Goal: Task Accomplishment & Management: Manage account settings

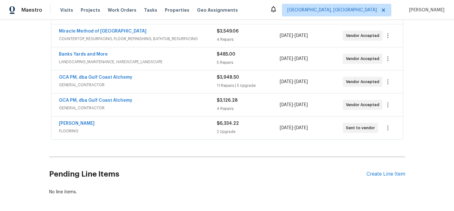
scroll to position [264, 0]
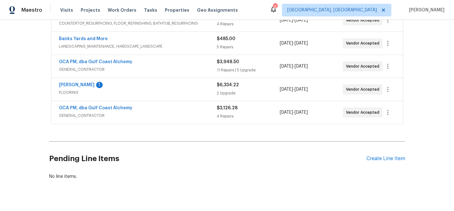
scroll to position [264, 0]
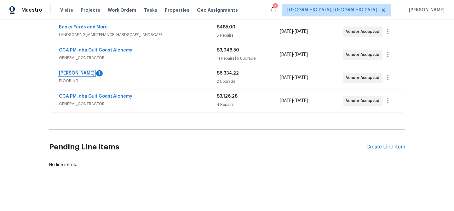
click at [68, 71] on link "[PERSON_NAME]" at bounding box center [77, 73] width 36 height 4
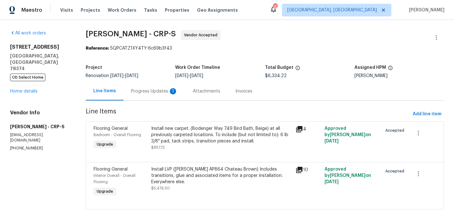
click at [160, 92] on div "Progress Updates 1" at bounding box center [154, 91] width 47 height 6
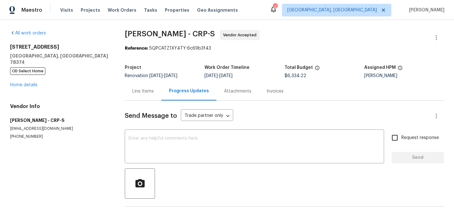
click at [140, 94] on div "Line Items" at bounding box center [142, 91] width 21 height 6
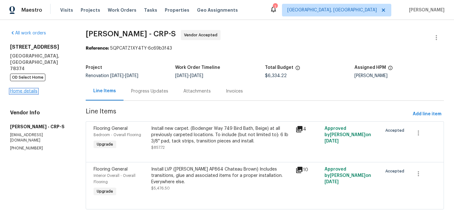
click at [26, 89] on link "Home details" at bounding box center [23, 91] width 27 height 4
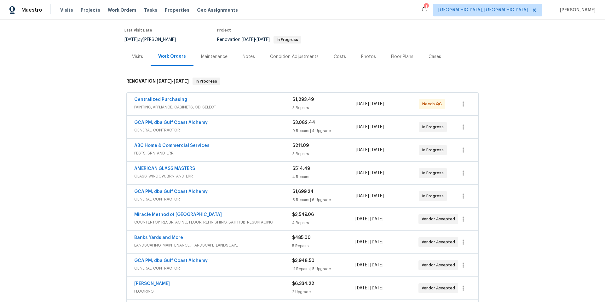
scroll to position [118, 0]
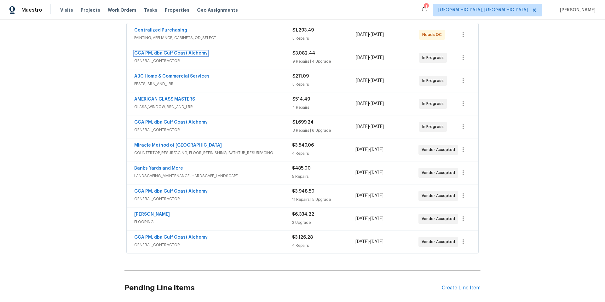
click at [161, 54] on link "GCA PM, dba Gulf Coast Alchemy" at bounding box center [170, 53] width 73 height 4
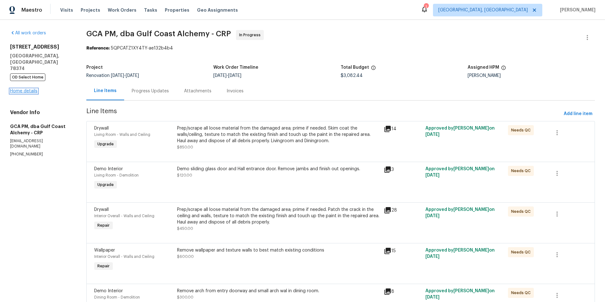
click at [22, 89] on link "Home details" at bounding box center [23, 91] width 27 height 4
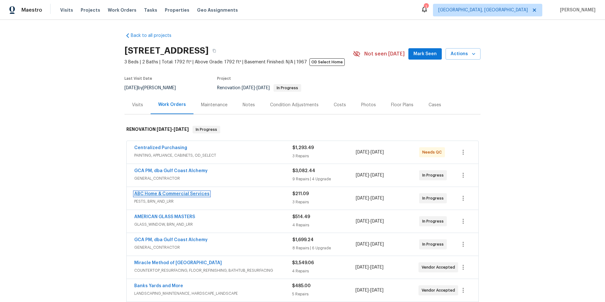
click at [151, 195] on link "ABC Home & Commercial Services" at bounding box center [171, 194] width 75 height 4
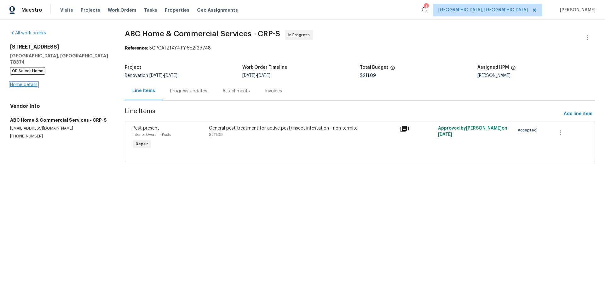
click at [18, 83] on link "Home details" at bounding box center [23, 85] width 27 height 4
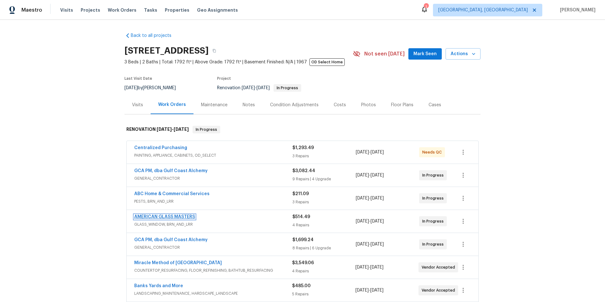
click at [155, 210] on link "AMERICAN GLASS MASTERS" at bounding box center [164, 217] width 61 height 4
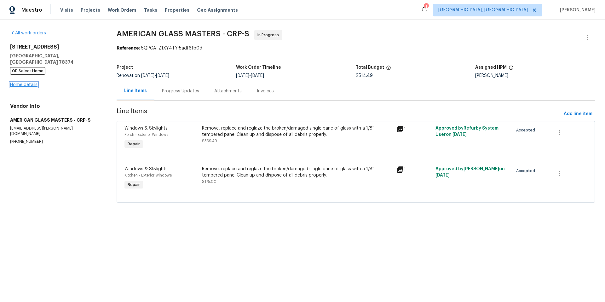
click at [22, 83] on link "Home details" at bounding box center [23, 85] width 27 height 4
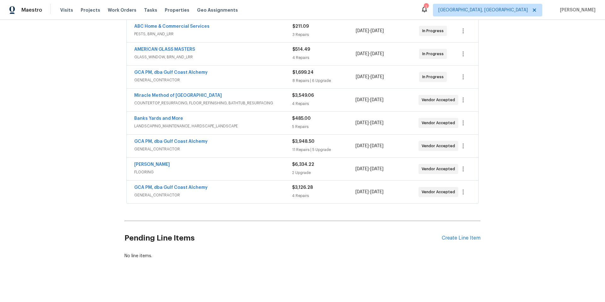
scroll to position [172, 0]
click at [167, 70] on link "GCA PM, dba Gulf Coast Alchemy" at bounding box center [170, 72] width 73 height 4
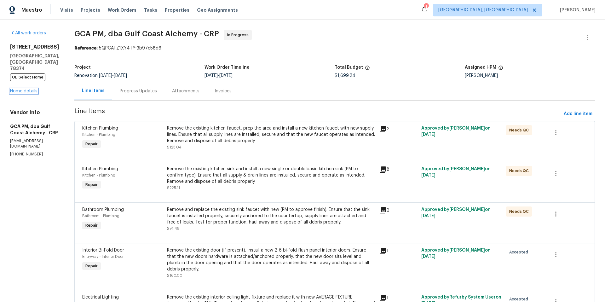
click at [24, 89] on link "Home details" at bounding box center [23, 91] width 27 height 4
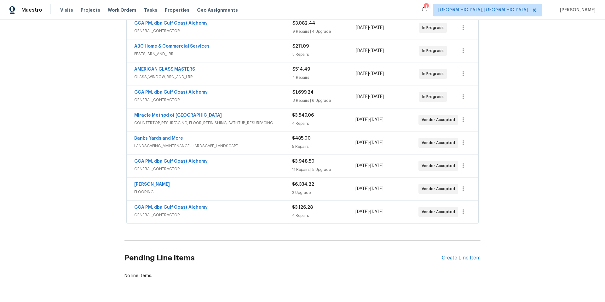
scroll to position [172, 0]
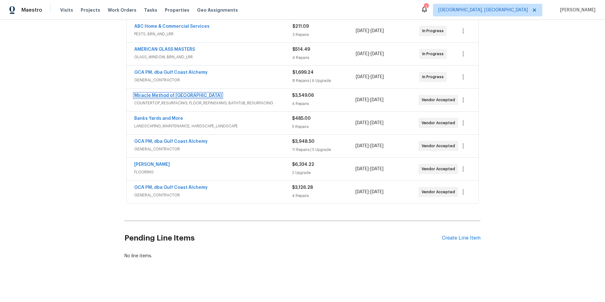
click at [153, 93] on link "Miracle Method of Corpus Christi" at bounding box center [178, 95] width 88 height 4
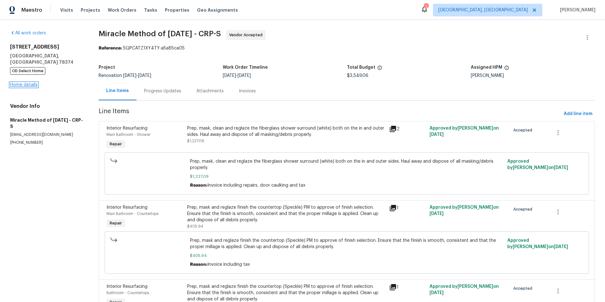
click at [22, 83] on link "Home details" at bounding box center [23, 85] width 27 height 4
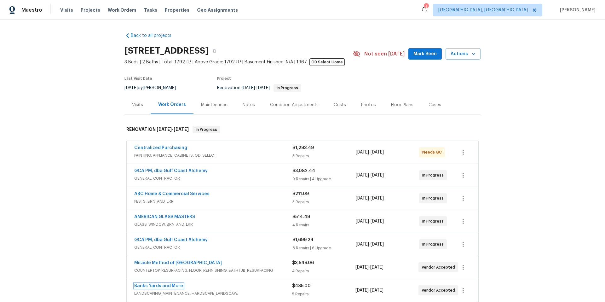
click at [160, 210] on link "Banks Yards and More" at bounding box center [158, 286] width 49 height 4
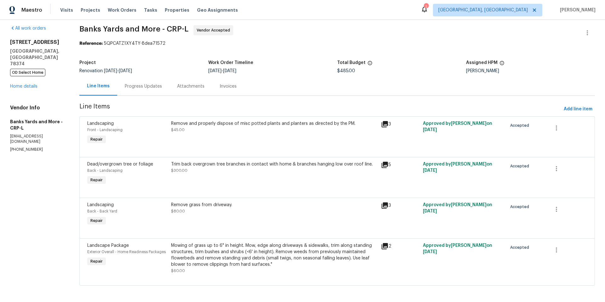
scroll to position [11, 0]
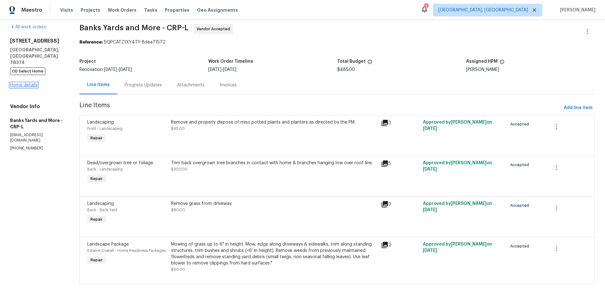
click at [17, 83] on link "Home details" at bounding box center [23, 85] width 27 height 4
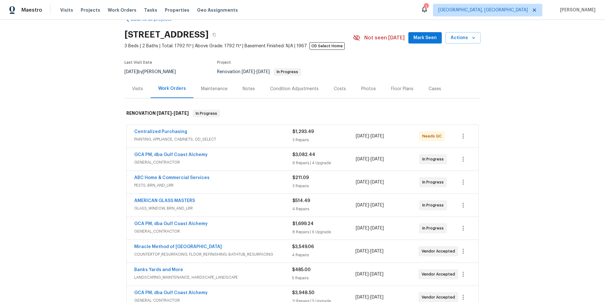
scroll to position [172, 0]
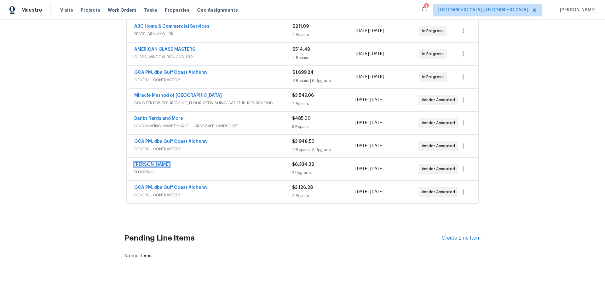
click at [146, 162] on link "[PERSON_NAME]" at bounding box center [152, 164] width 36 height 4
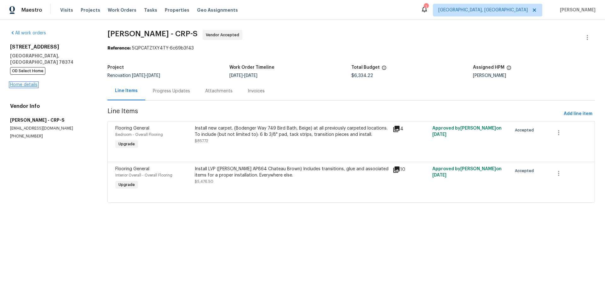
click at [31, 83] on link "Home details" at bounding box center [23, 85] width 27 height 4
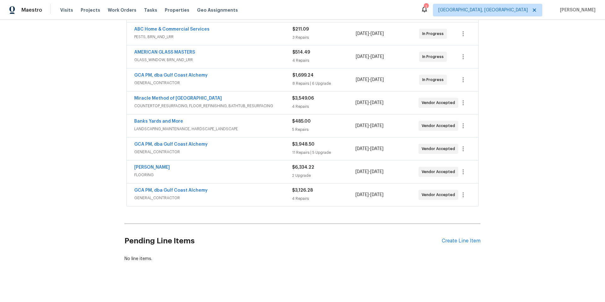
scroll to position [172, 0]
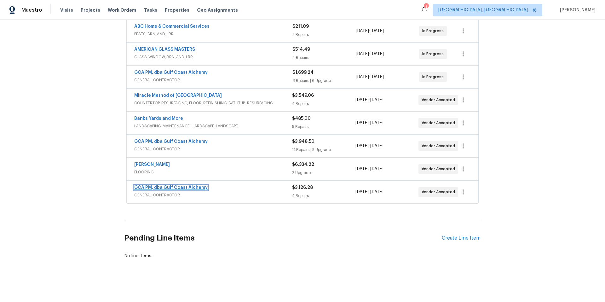
click at [163, 185] on link "GCA PM, dba Gulf Coast Alchemy" at bounding box center [170, 187] width 73 height 4
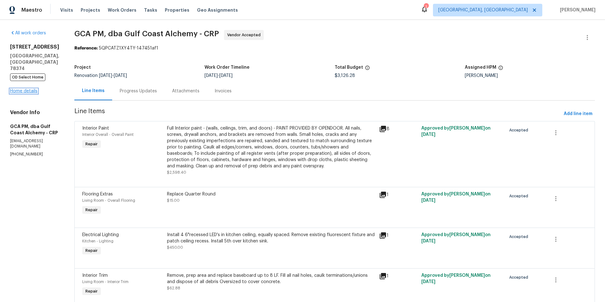
click at [17, 89] on link "Home details" at bounding box center [23, 91] width 27 height 4
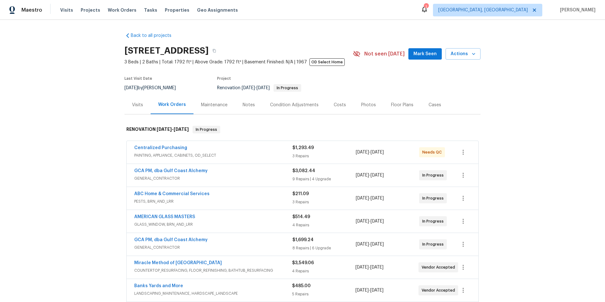
click at [245, 105] on div "Notes" at bounding box center [249, 105] width 12 height 6
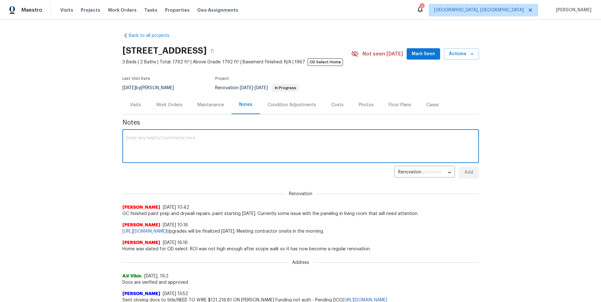
drag, startPoint x: 191, startPoint y: 138, endPoint x: 193, endPoint y: 142, distance: 3.8
click at [192, 140] on textarea at bounding box center [300, 147] width 349 height 22
click at [432, 138] on textarea "Caught GC before wrong texture applied at lunch. Paneling in living room has so…" at bounding box center [300, 147] width 349 height 22
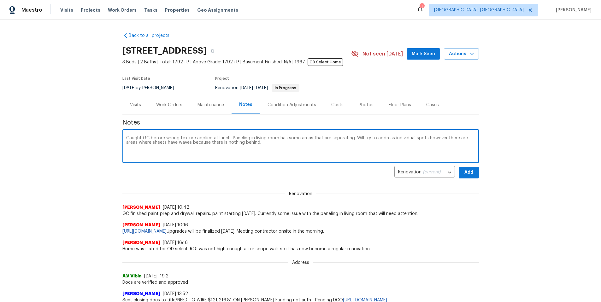
type textarea "Caught GC before wrong texture applied at lunch. Paneling in living room has so…"
click at [454, 175] on span "Add" at bounding box center [468, 173] width 10 height 8
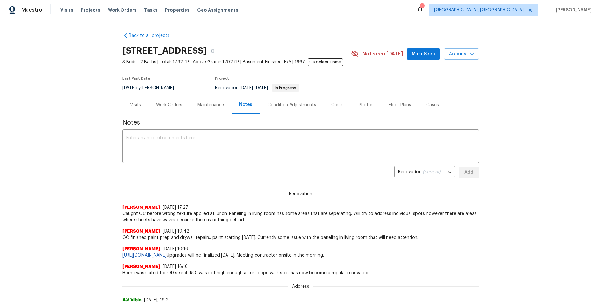
click at [169, 104] on div "Work Orders" at bounding box center [169, 105] width 26 height 6
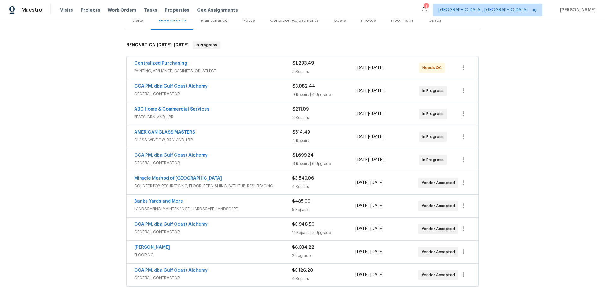
scroll to position [172, 0]
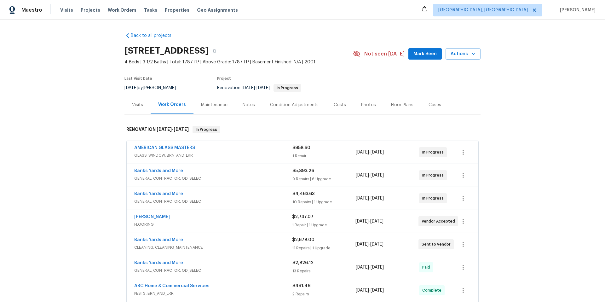
click at [391, 104] on div "Floor Plans" at bounding box center [402, 105] width 22 height 6
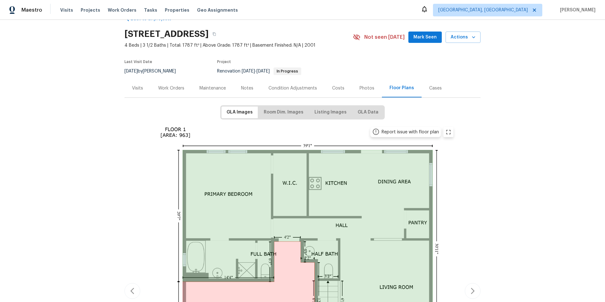
scroll to position [16, 0]
click at [163, 87] on div "Work Orders" at bounding box center [171, 88] width 26 height 6
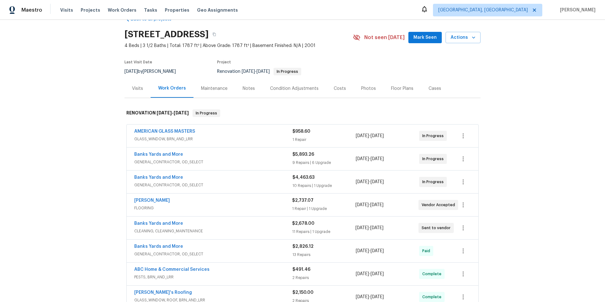
click at [246, 87] on div "Notes" at bounding box center [249, 88] width 12 height 6
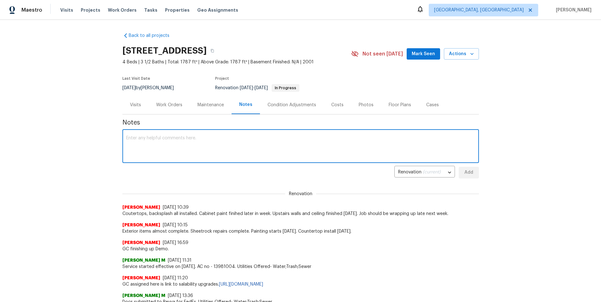
click at [179, 141] on textarea at bounding box center [300, 147] width 349 height 22
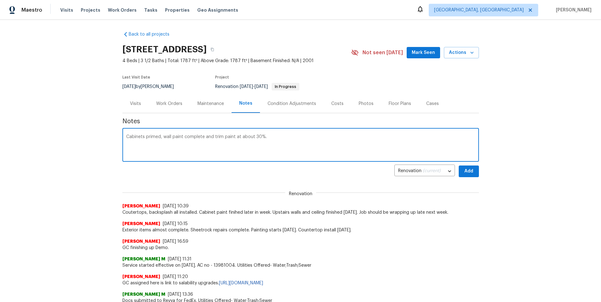
type textarea "Cabinets primed, wall paint complete and trim paint at about 30%."
click at [469, 173] on span "Add" at bounding box center [468, 171] width 10 height 8
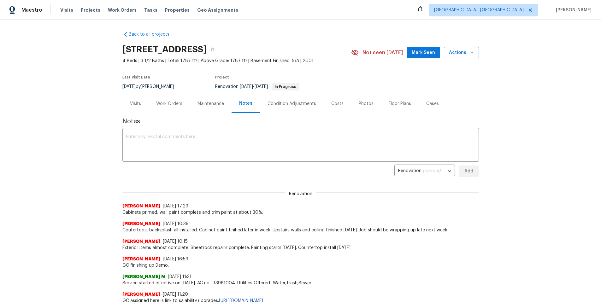
scroll to position [3, 0]
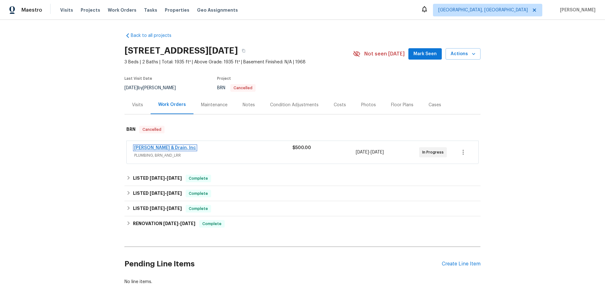
click at [174, 148] on link "Owen Plumbing & Drain, Inc" at bounding box center [165, 148] width 62 height 4
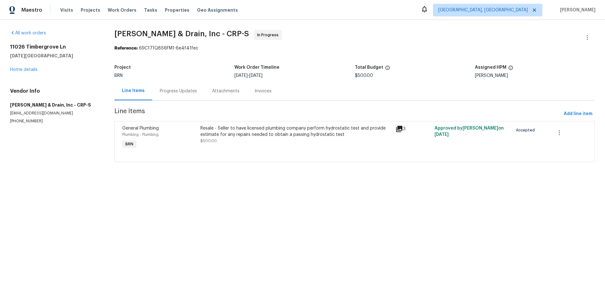
click at [177, 91] on div "Progress Updates" at bounding box center [178, 91] width 37 height 6
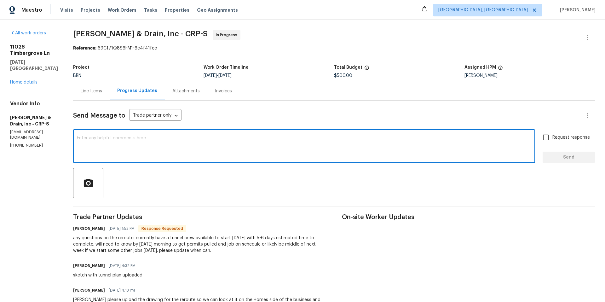
click at [105, 143] on textarea at bounding box center [304, 147] width 455 height 22
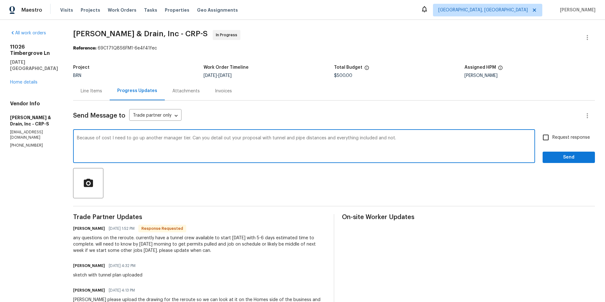
click at [402, 140] on textarea "Because of cost I need to go up another manager tier. Can you detail out your p…" at bounding box center [304, 147] width 455 height 22
type textarea "Because of cost I need to go up another manager tier. Can you detail out your p…"
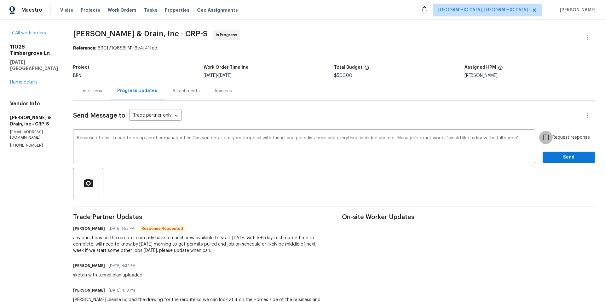
click at [541, 140] on input "Request response" at bounding box center [545, 137] width 13 height 13
checkbox input "true"
drag, startPoint x: 550, startPoint y: 159, endPoint x: 480, endPoint y: 167, distance: 70.4
click at [550, 159] on span "Send" at bounding box center [569, 158] width 42 height 8
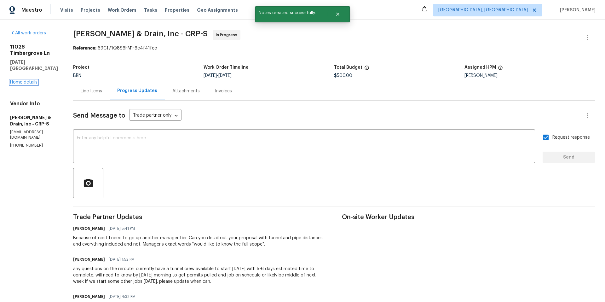
click at [23, 83] on link "Home details" at bounding box center [23, 82] width 27 height 4
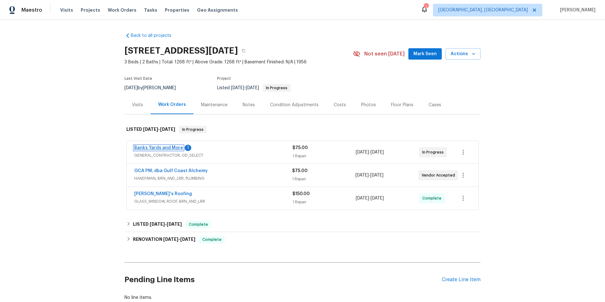
click at [166, 149] on link "Banks Yards and More" at bounding box center [158, 148] width 49 height 4
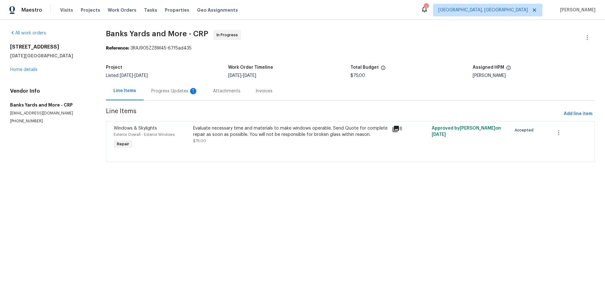
click at [394, 130] on icon at bounding box center [396, 129] width 8 height 8
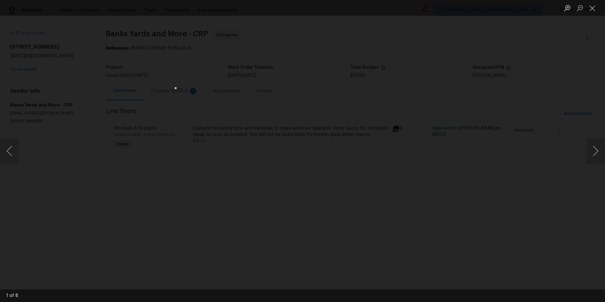
click at [489, 195] on div "Lightbox" at bounding box center [302, 151] width 605 height 302
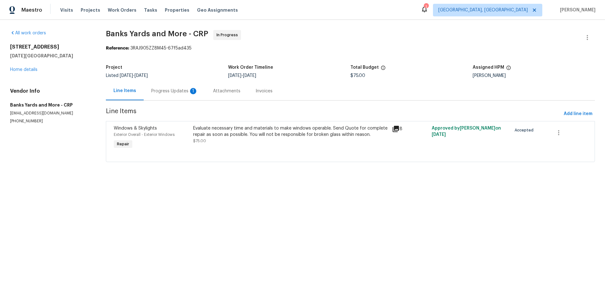
click at [210, 135] on div "Evaluate necessary time and materials to make windows operable. Send Quote for …" at bounding box center [290, 131] width 195 height 13
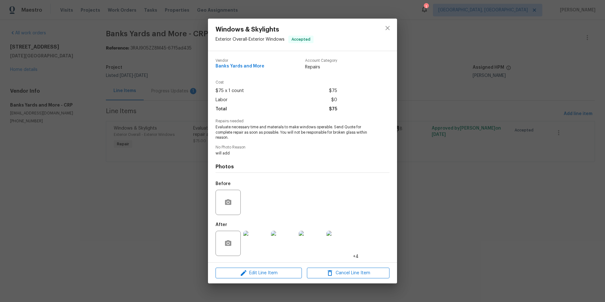
click at [258, 245] on img at bounding box center [255, 243] width 25 height 25
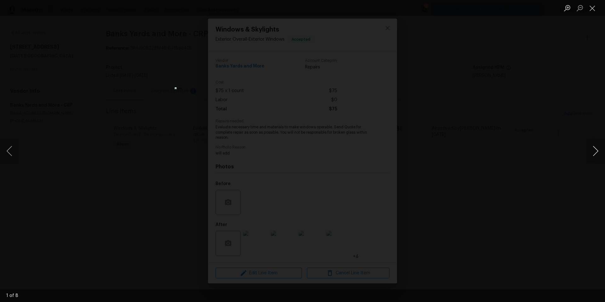
click at [593, 148] on button "Next image" at bounding box center [595, 150] width 19 height 25
click at [9, 154] on button "Previous image" at bounding box center [9, 150] width 19 height 25
click at [593, 10] on button "Close lightbox" at bounding box center [592, 8] width 13 height 11
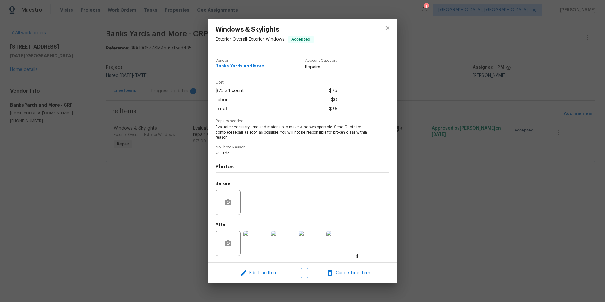
click at [280, 240] on img at bounding box center [283, 243] width 25 height 25
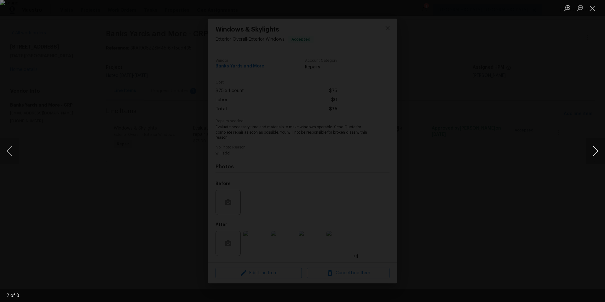
click at [600, 151] on button "Next image" at bounding box center [595, 150] width 19 height 25
click at [601, 151] on button "Next image" at bounding box center [595, 150] width 19 height 25
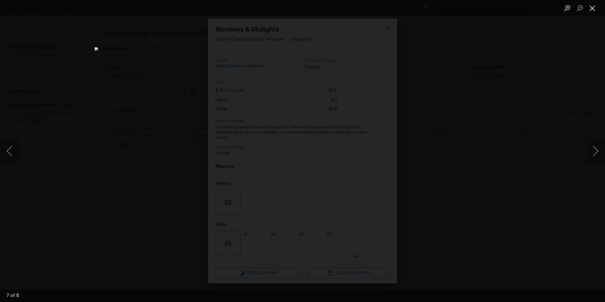
click at [594, 9] on button "Close lightbox" at bounding box center [592, 8] width 13 height 11
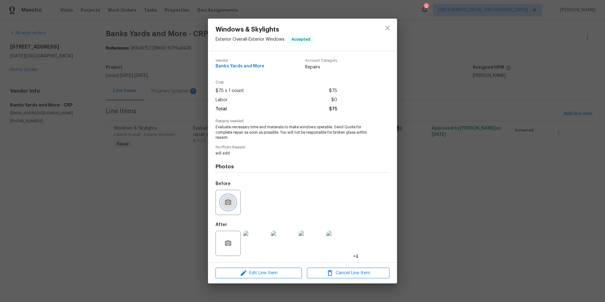
click at [232, 205] on icon "button" at bounding box center [228, 203] width 8 height 8
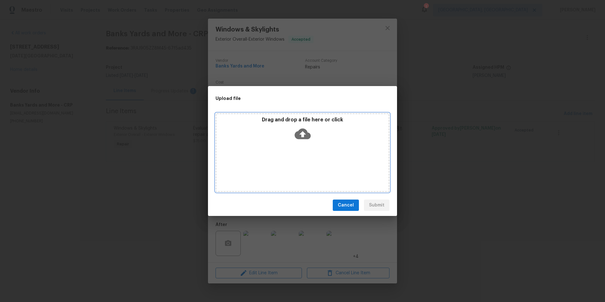
click at [307, 134] on icon at bounding box center [303, 134] width 16 height 11
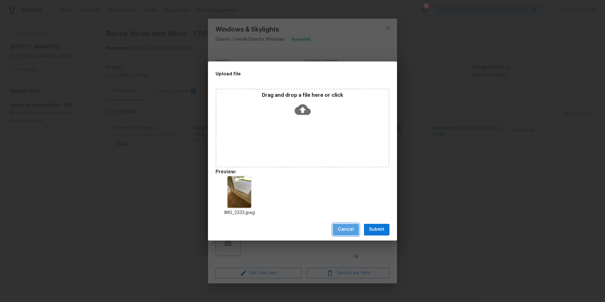
click at [339, 227] on button "Cancel" at bounding box center [346, 230] width 26 height 12
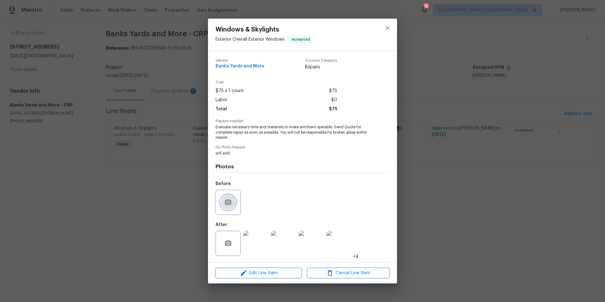
click at [229, 203] on circle "button" at bounding box center [228, 202] width 2 height 2
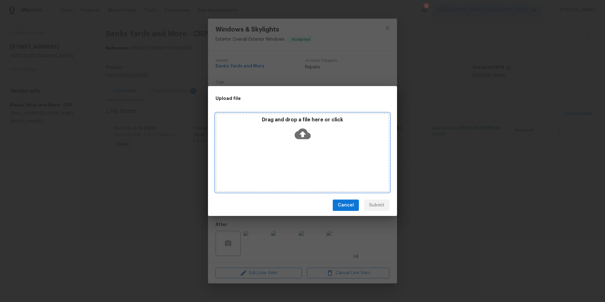
click at [304, 133] on icon at bounding box center [303, 134] width 16 height 16
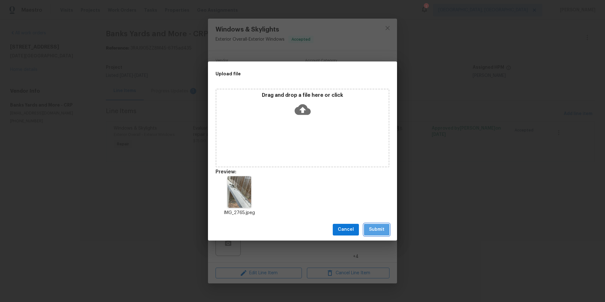
click at [380, 228] on span "Submit" at bounding box center [376, 230] width 15 height 8
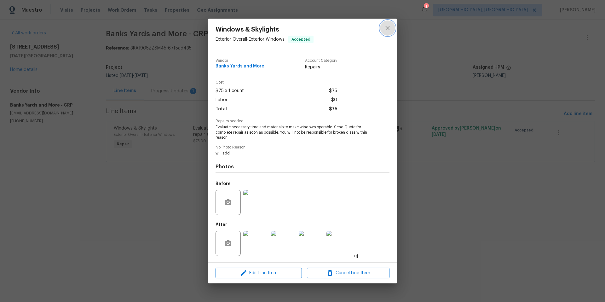
click at [390, 28] on icon "close" at bounding box center [388, 28] width 8 height 8
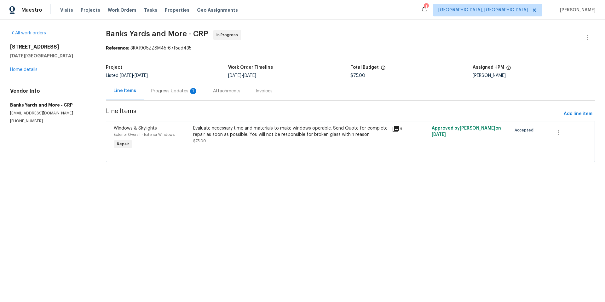
click at [159, 91] on div "Progress Updates 1" at bounding box center [174, 91] width 47 height 6
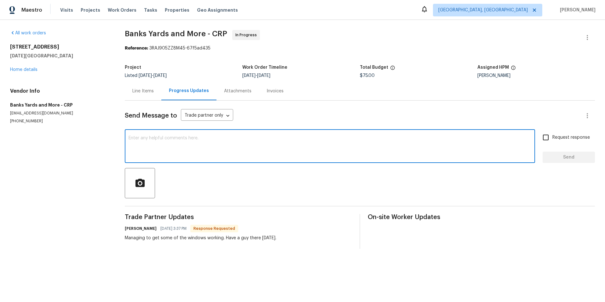
click at [151, 143] on textarea at bounding box center [330, 147] width 403 height 22
click at [192, 138] on textarea "Please follow up with timeline. Will need to include repairing paint chips." at bounding box center [330, 147] width 403 height 22
click at [190, 138] on textarea "Please follow up with timeline. Will need to include repairing paint chips." at bounding box center [330, 147] width 403 height 22
type textarea "Please follow up with timeline and cost. Will need to include repairing paint c…"
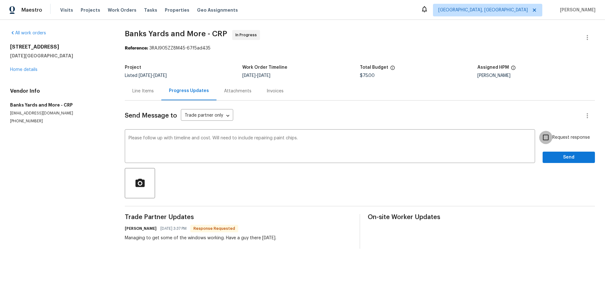
click at [542, 138] on input "Request response" at bounding box center [545, 137] width 13 height 13
checkbox input "true"
click at [552, 155] on span "Send" at bounding box center [569, 158] width 42 height 8
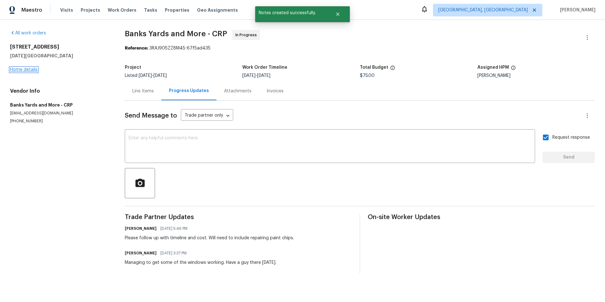
click at [17, 70] on link "Home details" at bounding box center [23, 69] width 27 height 4
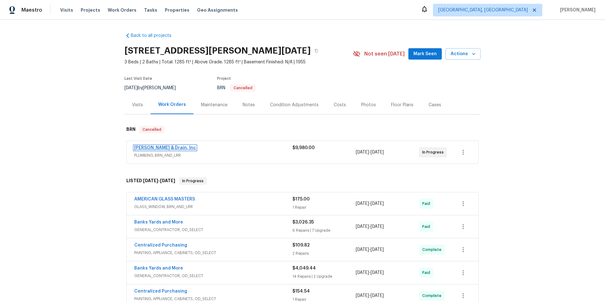
click at [154, 149] on link "[PERSON_NAME] & Drain, Inc" at bounding box center [165, 148] width 62 height 4
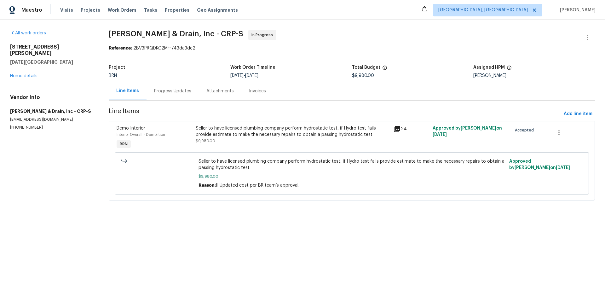
click at [160, 89] on div "Progress Updates" at bounding box center [172, 91] width 37 height 6
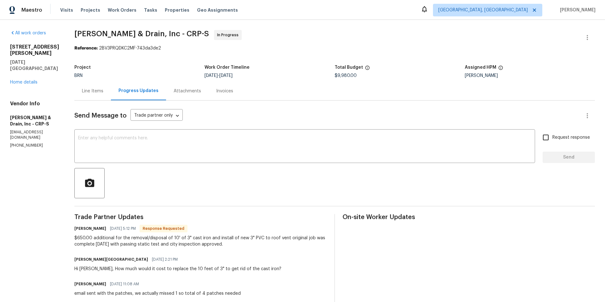
click at [89, 92] on div "Line Items" at bounding box center [92, 91] width 21 height 6
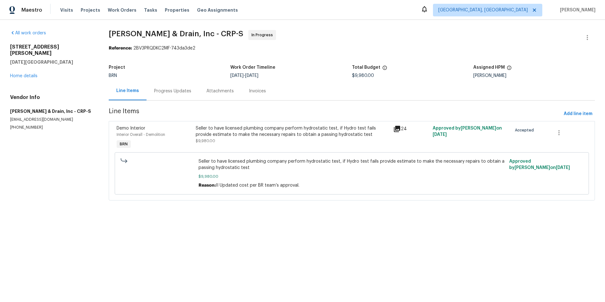
click at [287, 136] on div "Seller to have licensed plumbing company perform hydrostatic test, if Hydro tes…" at bounding box center [293, 131] width 194 height 13
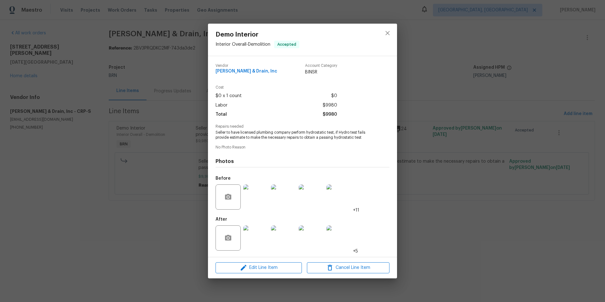
click at [251, 240] on img at bounding box center [255, 237] width 25 height 25
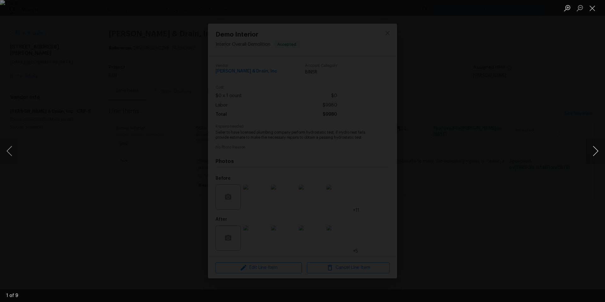
click at [594, 153] on button "Next image" at bounding box center [595, 150] width 19 height 25
click at [593, 153] on button "Next image" at bounding box center [595, 150] width 19 height 25
click at [592, 153] on button "Next image" at bounding box center [595, 150] width 19 height 25
click at [589, 153] on button "Next image" at bounding box center [595, 150] width 19 height 25
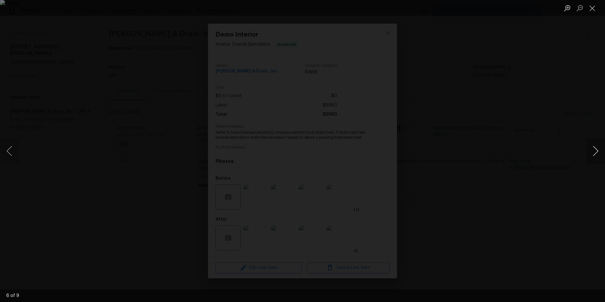
click at [589, 153] on button "Next image" at bounding box center [595, 150] width 19 height 25
click at [587, 153] on button "Next image" at bounding box center [595, 150] width 19 height 25
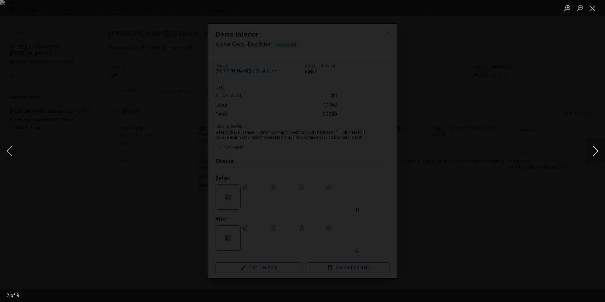
click at [588, 153] on button "Next image" at bounding box center [595, 150] width 19 height 25
click at [588, 151] on button "Next image" at bounding box center [595, 150] width 19 height 25
click at [587, 151] on button "Next image" at bounding box center [595, 150] width 19 height 25
click at [586, 148] on div "Lightbox" at bounding box center [302, 151] width 605 height 302
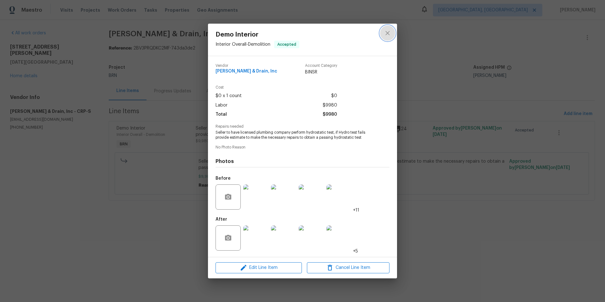
click at [390, 33] on icon "close" at bounding box center [388, 33] width 8 height 8
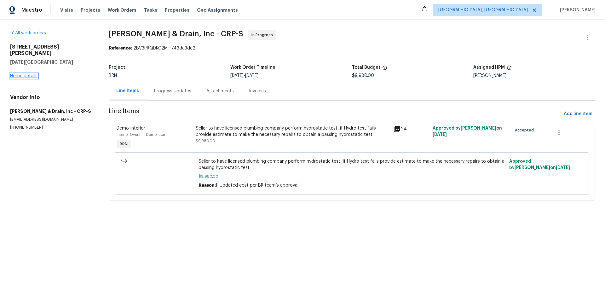
click at [30, 74] on link "Home details" at bounding box center [23, 76] width 27 height 4
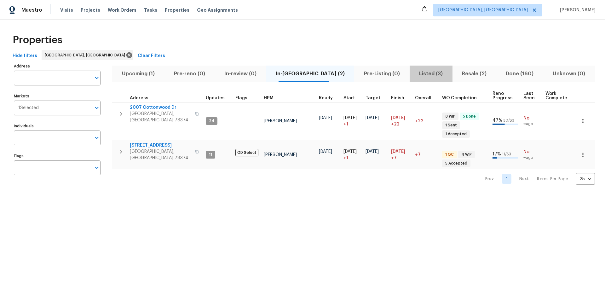
click at [414, 75] on span "Listed (3)" at bounding box center [431, 73] width 35 height 9
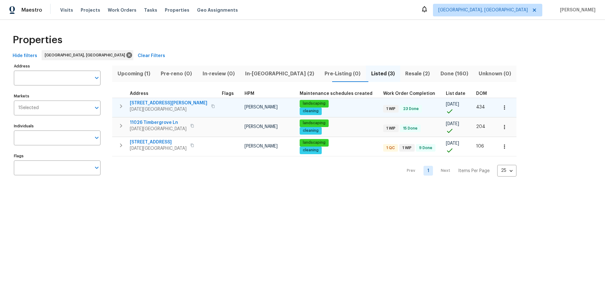
click at [504, 108] on icon "button" at bounding box center [504, 107] width 1 height 4
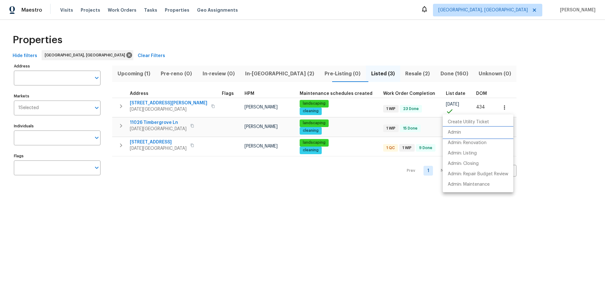
click at [458, 134] on p "Admin" at bounding box center [454, 132] width 13 height 7
click at [345, 192] on div at bounding box center [302, 151] width 605 height 302
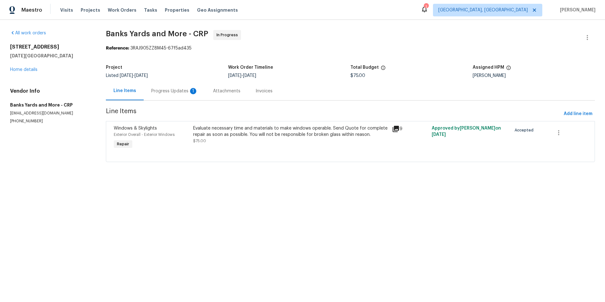
click at [166, 91] on div "Progress Updates 1" at bounding box center [174, 91] width 47 height 6
